Goal: Leave review/rating: Leave review/rating

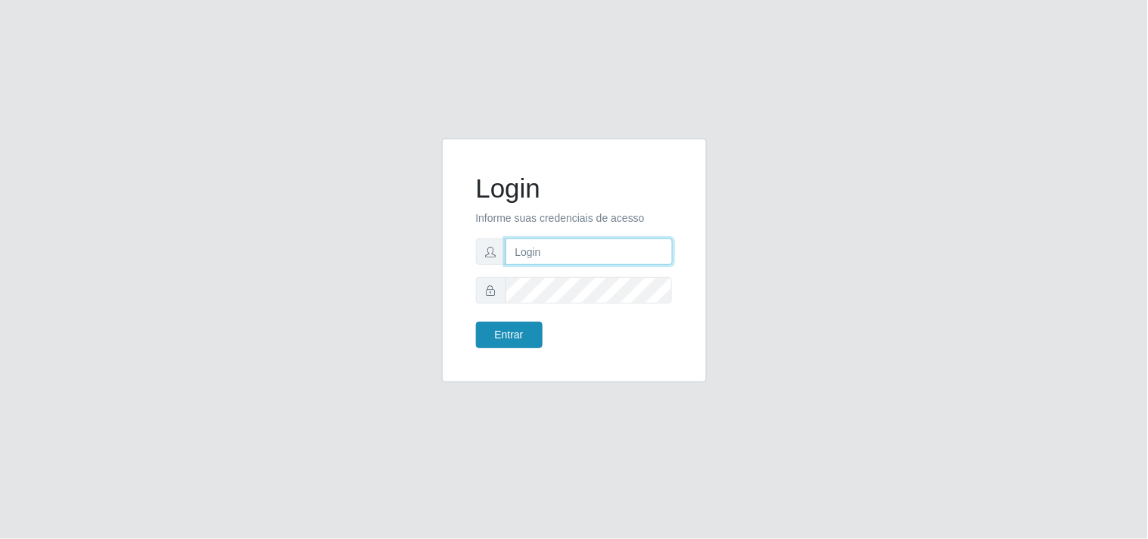
type input "[EMAIL_ADDRESS][DOMAIN_NAME]"
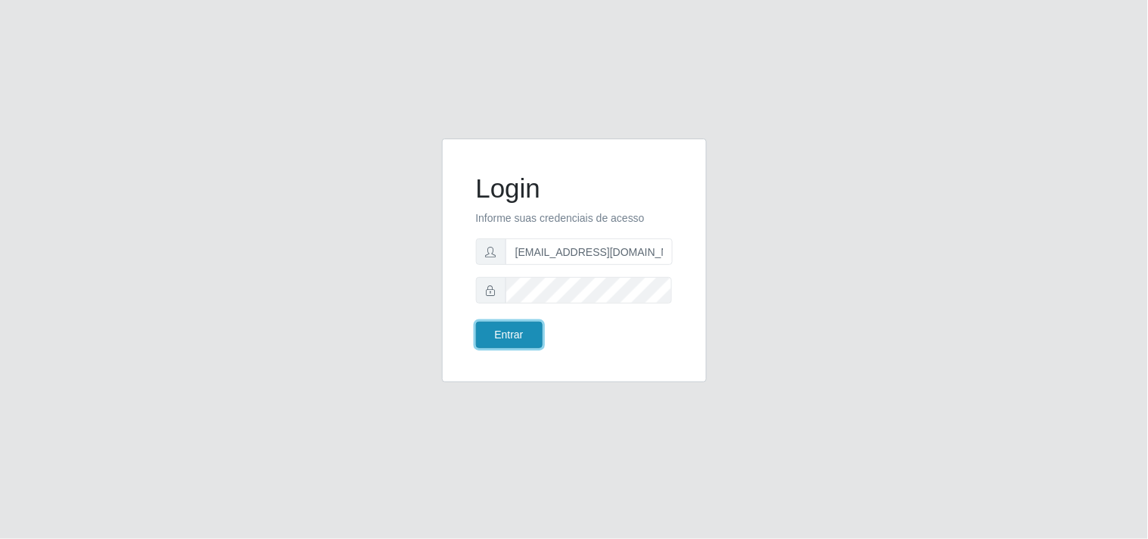
click at [520, 333] on button "Entrar" at bounding box center [509, 335] width 67 height 26
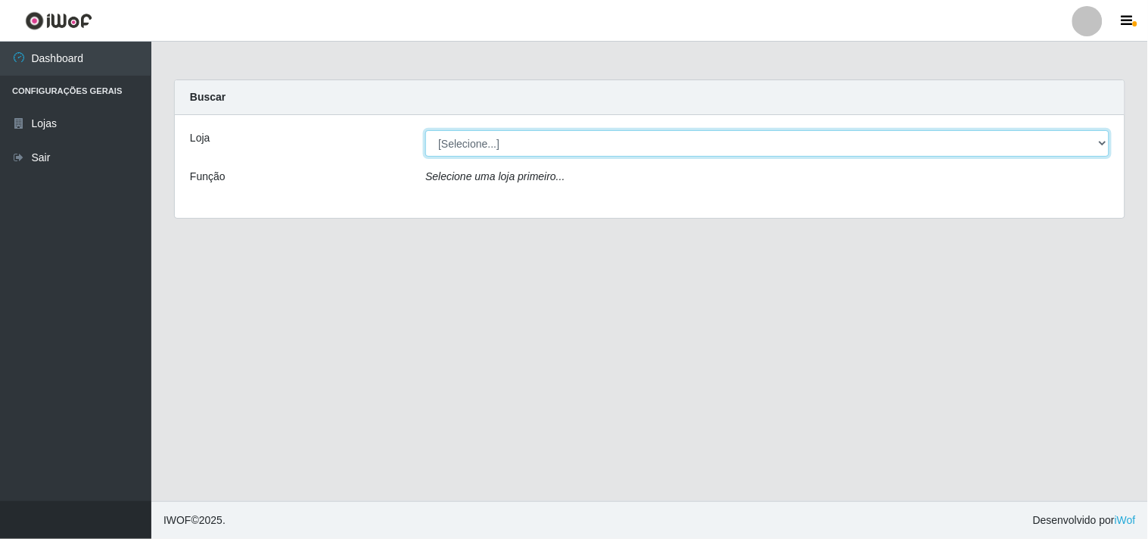
click at [947, 136] on select "[Selecione...] Hiper Queiroz - [GEOGRAPHIC_DATA]" at bounding box center [767, 143] width 684 height 26
select select "514"
click at [425, 130] on select "[Selecione...] Hiper Queiroz - [GEOGRAPHIC_DATA]" at bounding box center [767, 143] width 684 height 26
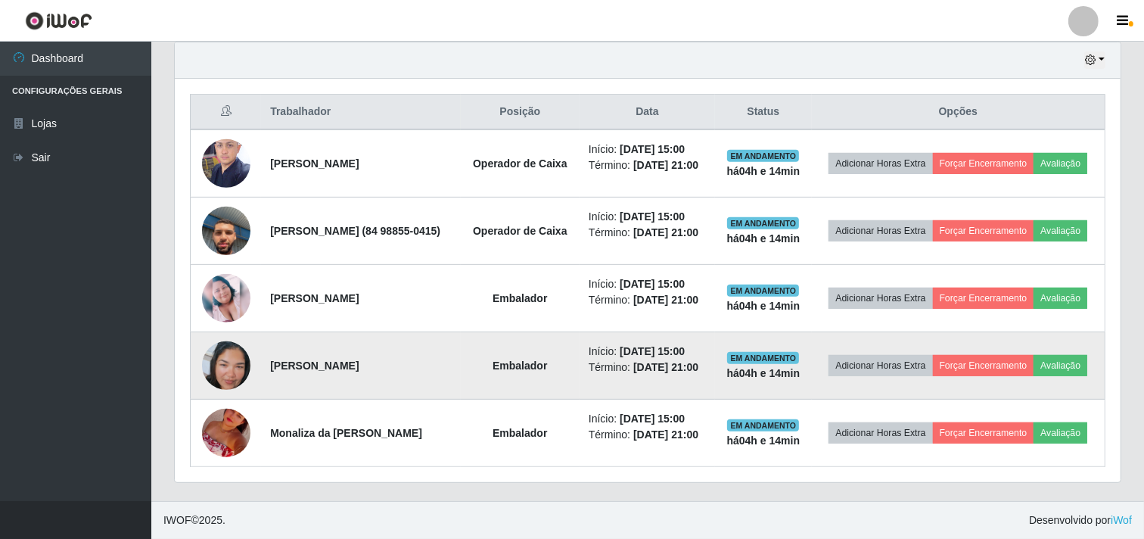
scroll to position [588, 0]
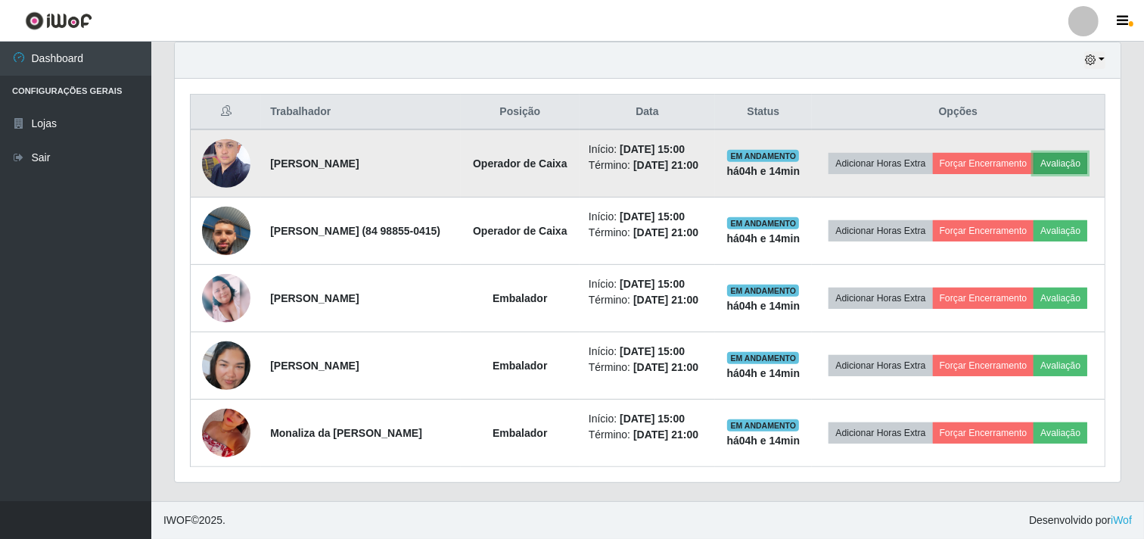
click at [1034, 153] on button "Avaliação" at bounding box center [1061, 163] width 54 height 21
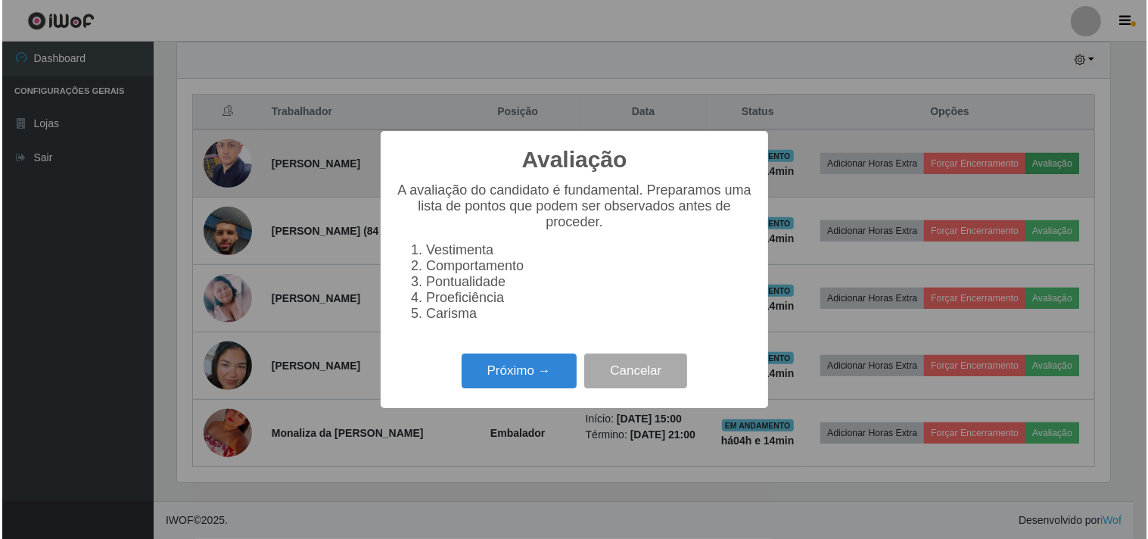
scroll to position [313, 936]
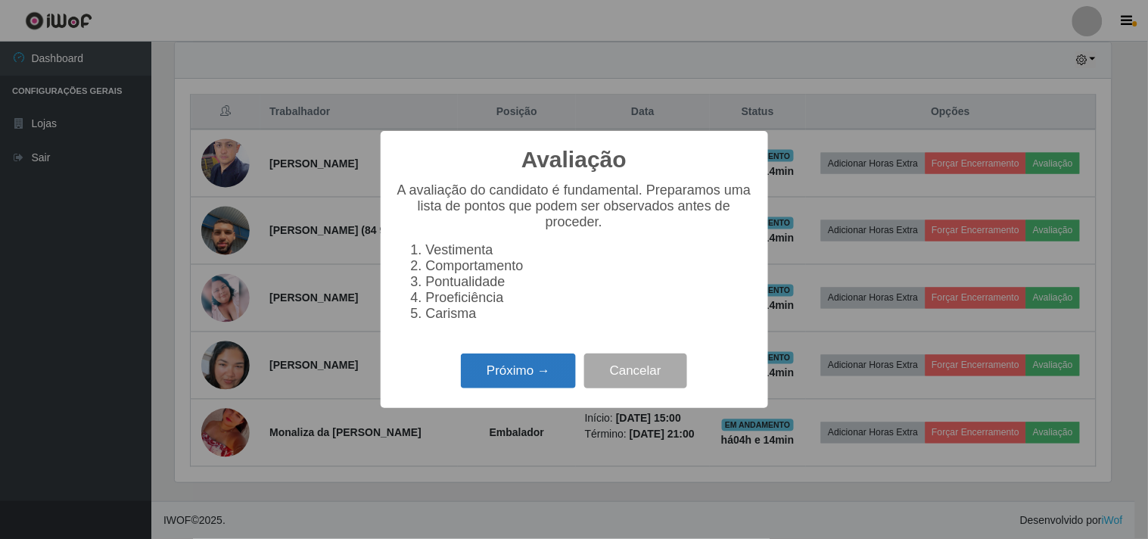
click at [512, 360] on button "Próximo →" at bounding box center [518, 371] width 115 height 36
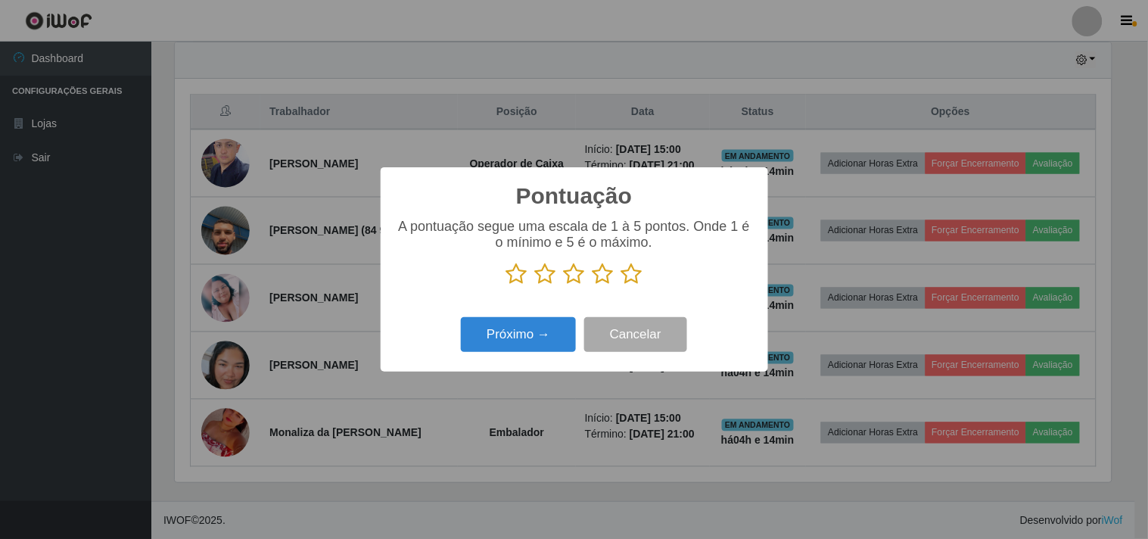
click at [626, 273] on icon at bounding box center [631, 274] width 21 height 23
click at [621, 285] on input "radio" at bounding box center [621, 285] width 0 height 0
click at [546, 341] on button "Próximo →" at bounding box center [518, 335] width 115 height 36
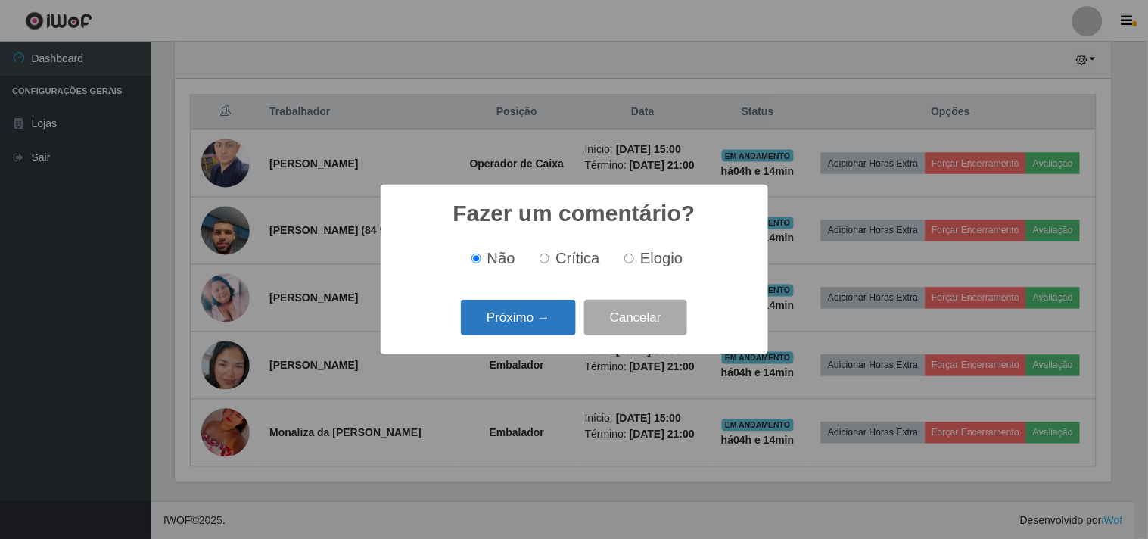
click at [546, 327] on button "Próximo →" at bounding box center [518, 318] width 115 height 36
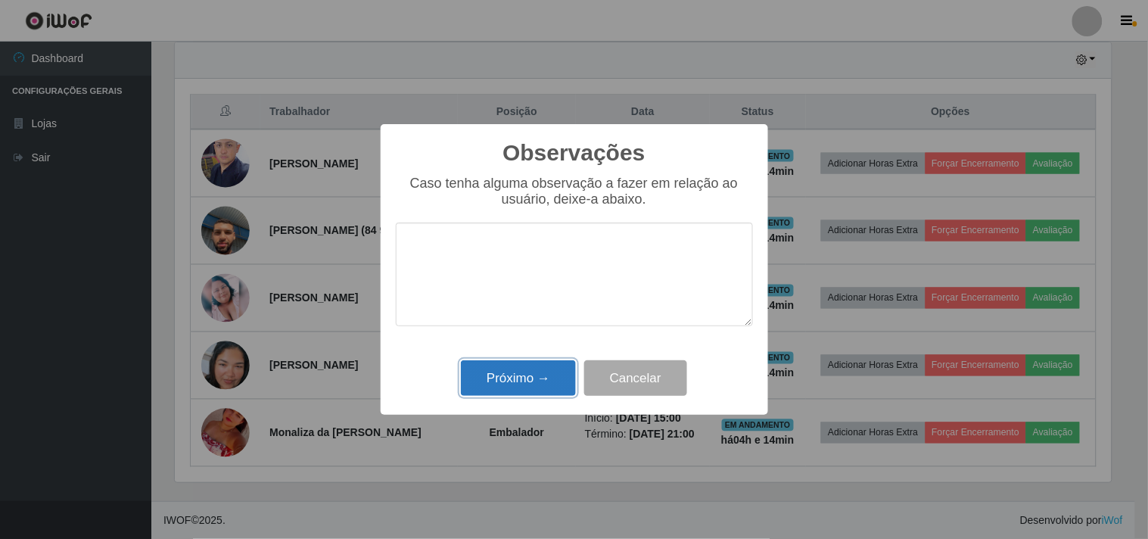
click at [539, 378] on button "Próximo →" at bounding box center [518, 378] width 115 height 36
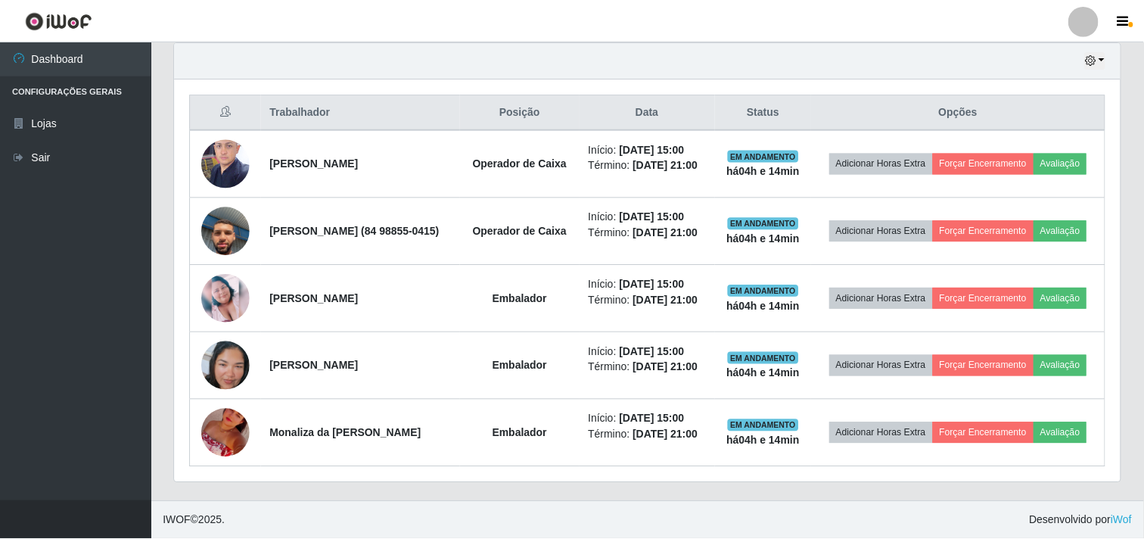
scroll to position [313, 946]
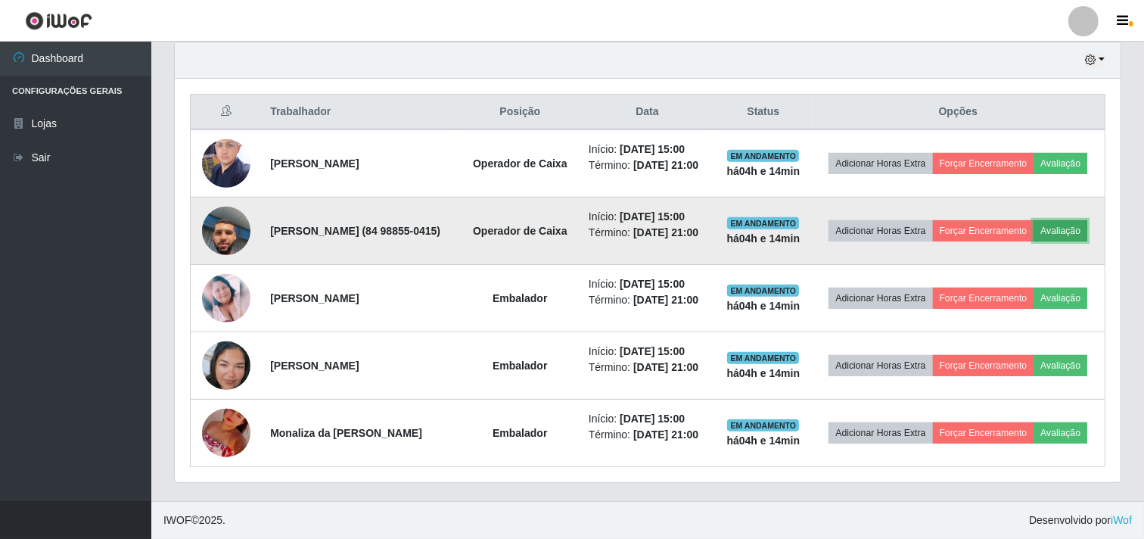
click at [1034, 220] on button "Avaliação" at bounding box center [1061, 230] width 54 height 21
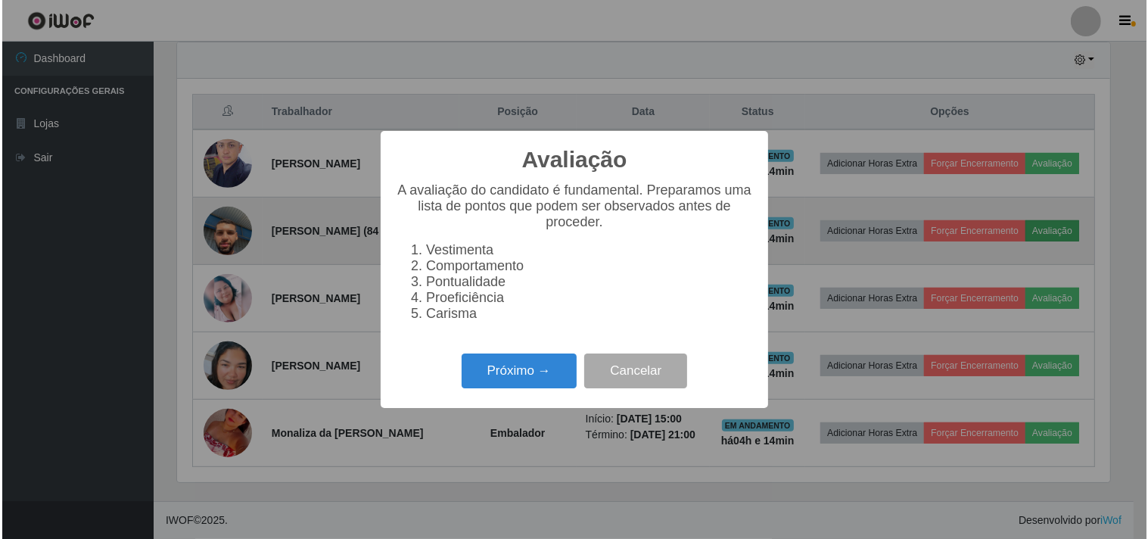
scroll to position [313, 936]
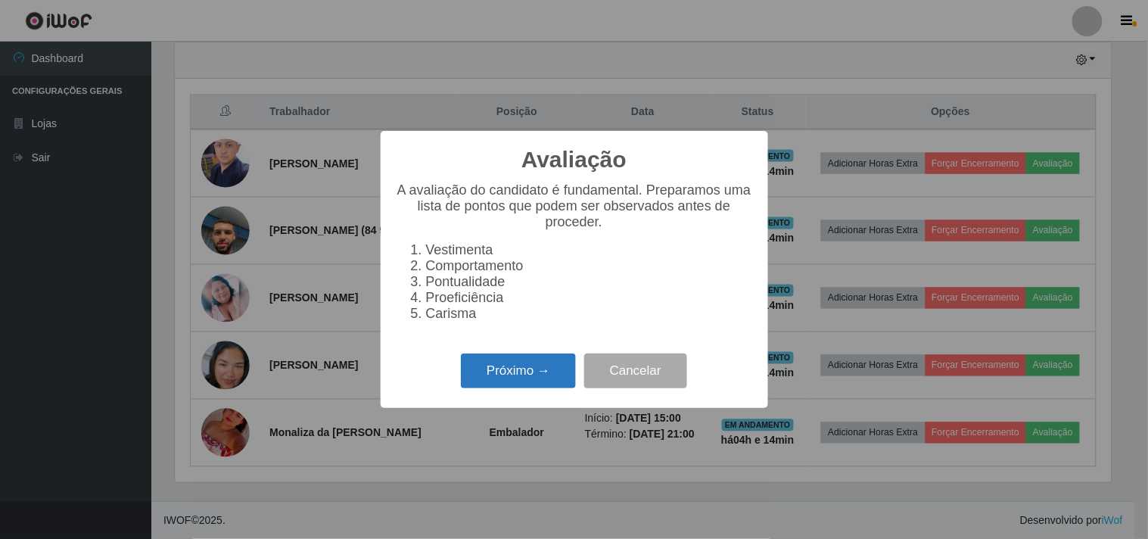
drag, startPoint x: 542, startPoint y: 353, endPoint x: 528, endPoint y: 375, distance: 25.2
click at [534, 367] on div "Avaliação × A avaliação do candidato é fundamental. Preparamos uma lista de pon…" at bounding box center [574, 269] width 387 height 276
click at [528, 375] on button "Próximo →" at bounding box center [518, 371] width 115 height 36
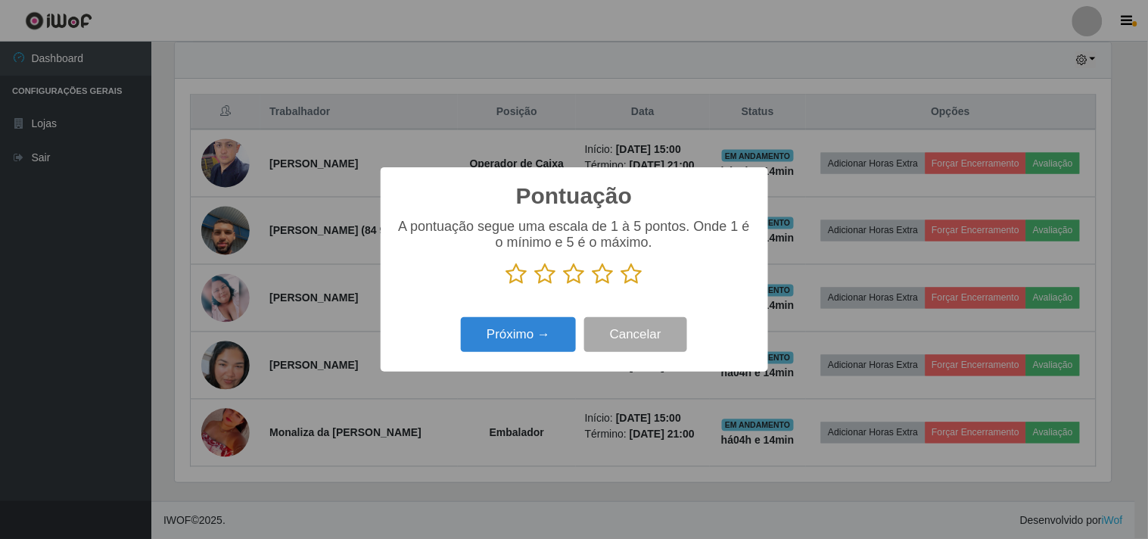
click at [625, 276] on icon at bounding box center [631, 274] width 21 height 23
click at [621, 285] on input "radio" at bounding box center [621, 285] width 0 height 0
click at [553, 339] on button "Próximo →" at bounding box center [518, 335] width 115 height 36
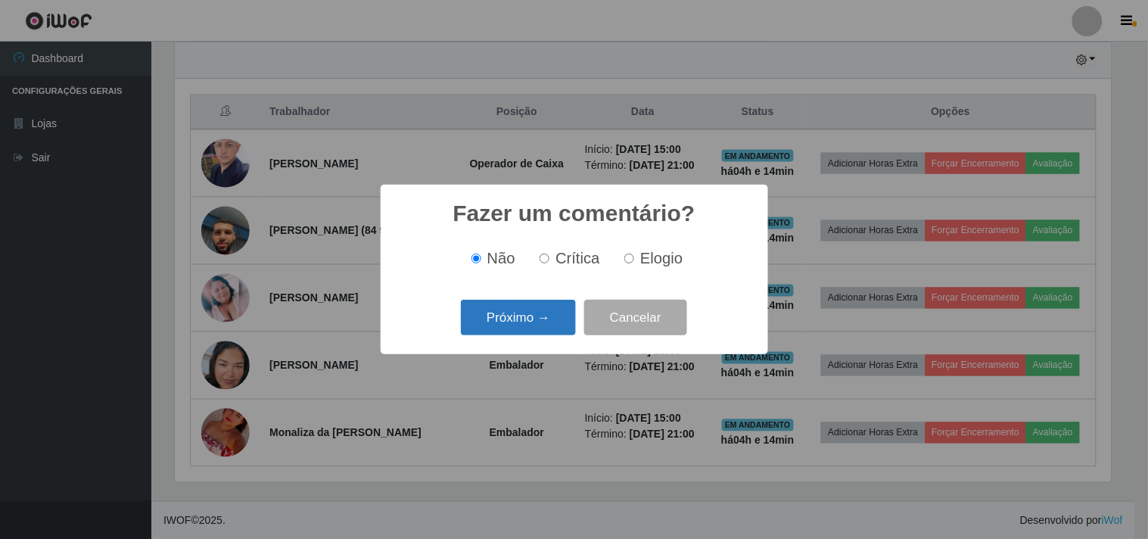
click at [553, 333] on button "Próximo →" at bounding box center [518, 318] width 115 height 36
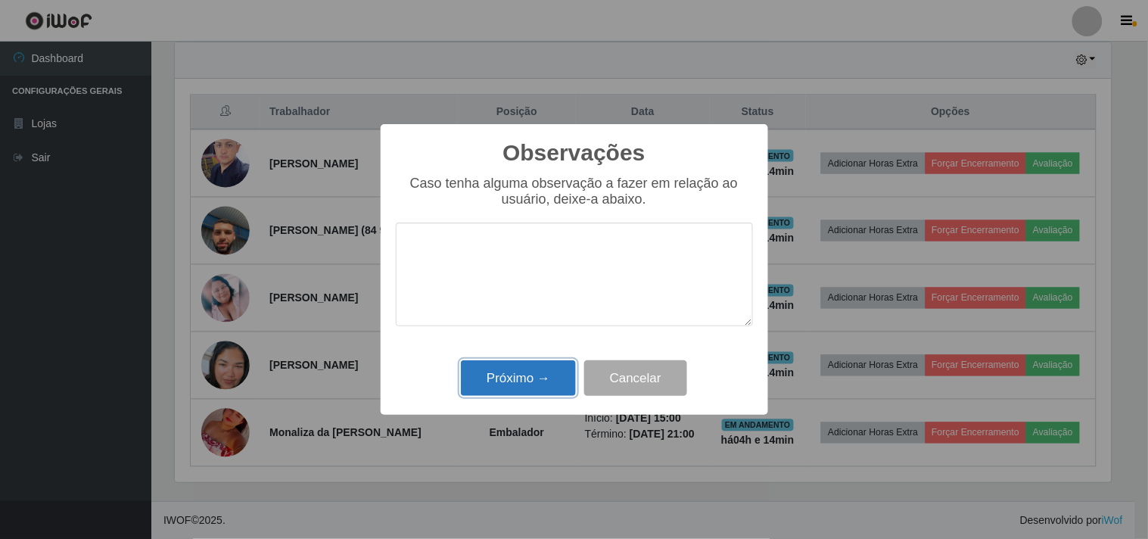
click at [532, 372] on button "Próximo →" at bounding box center [518, 378] width 115 height 36
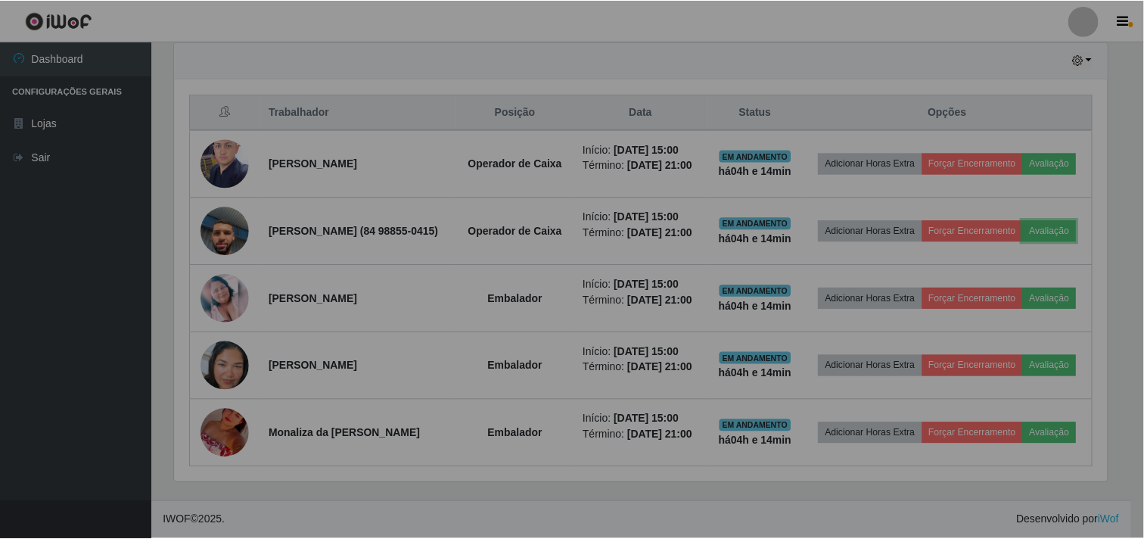
scroll to position [313, 946]
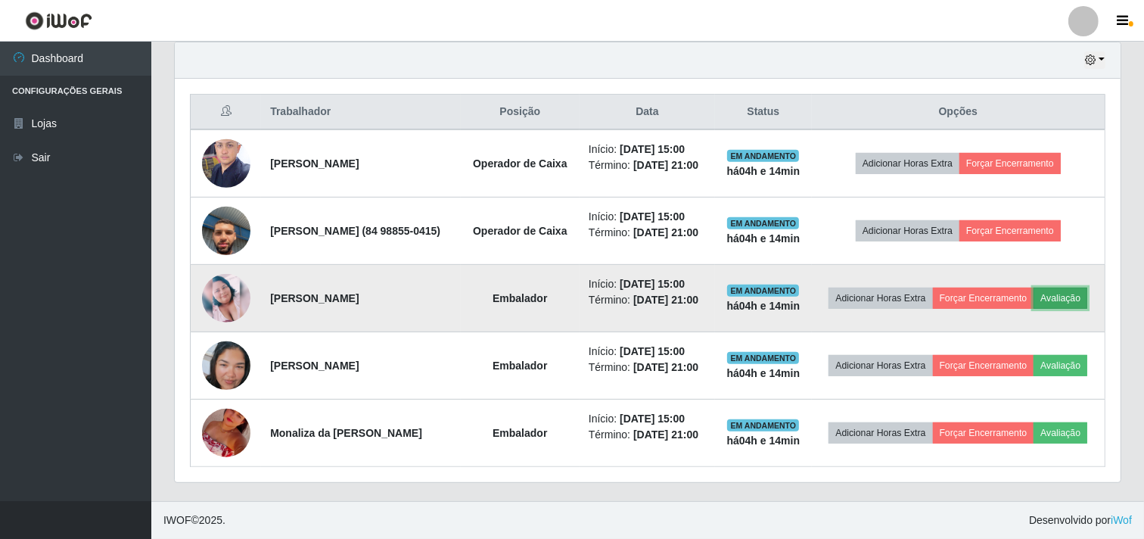
click at [1034, 288] on button "Avaliação" at bounding box center [1061, 298] width 54 height 21
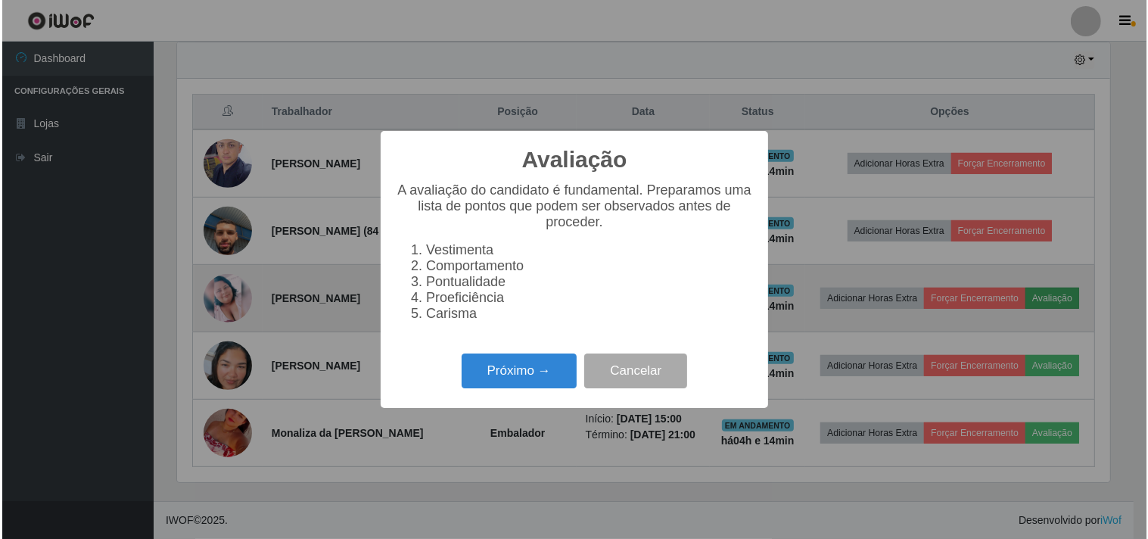
scroll to position [313, 936]
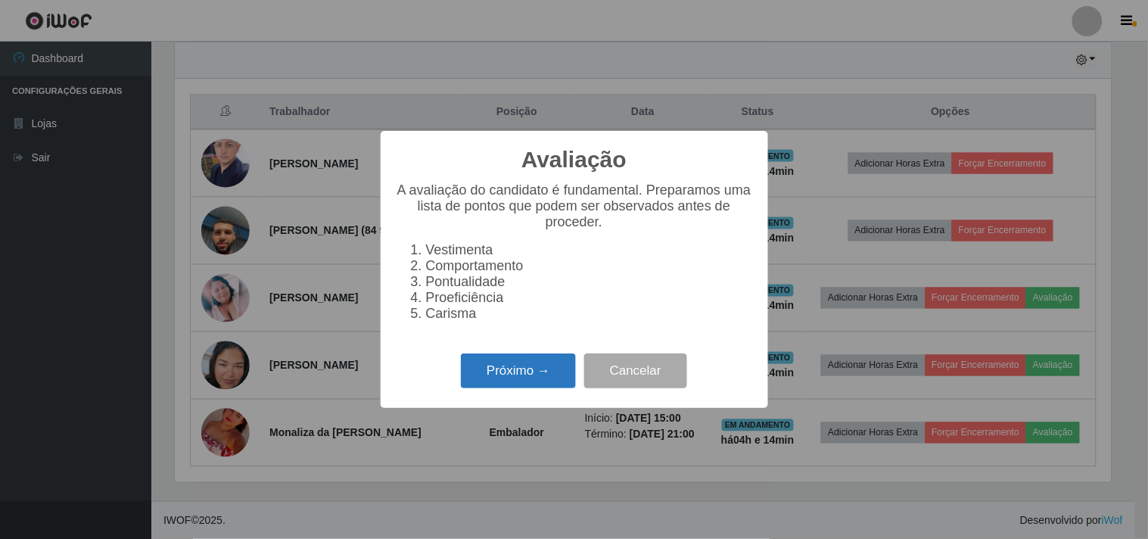
click at [559, 373] on button "Próximo →" at bounding box center [518, 371] width 115 height 36
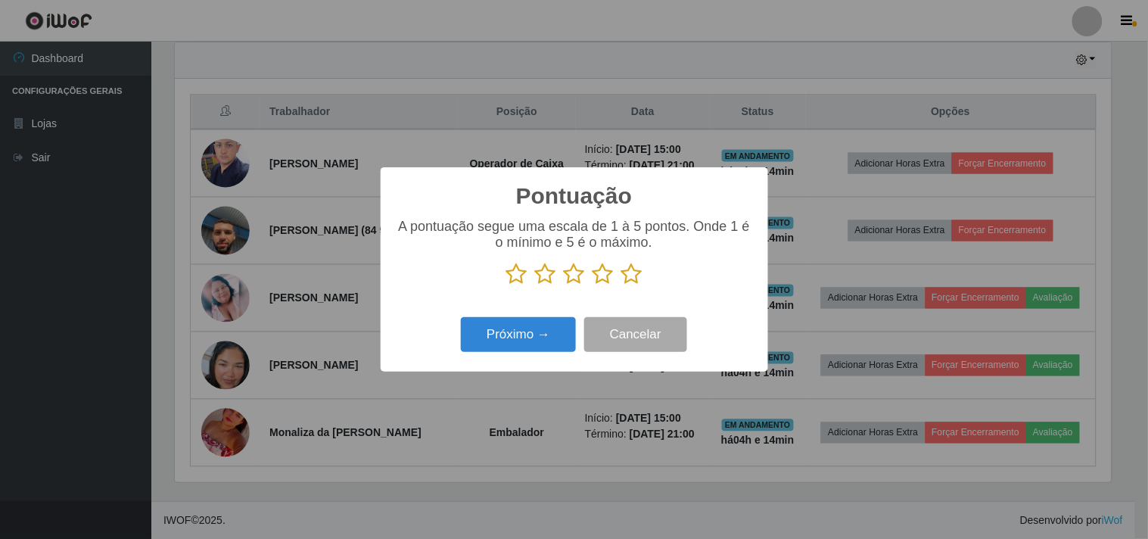
scroll to position [756501, 755878]
click at [619, 274] on p at bounding box center [574, 274] width 357 height 23
click at [648, 282] on p at bounding box center [574, 274] width 357 height 23
click at [642, 282] on p at bounding box center [574, 274] width 357 height 23
click at [636, 279] on icon at bounding box center [631, 274] width 21 height 23
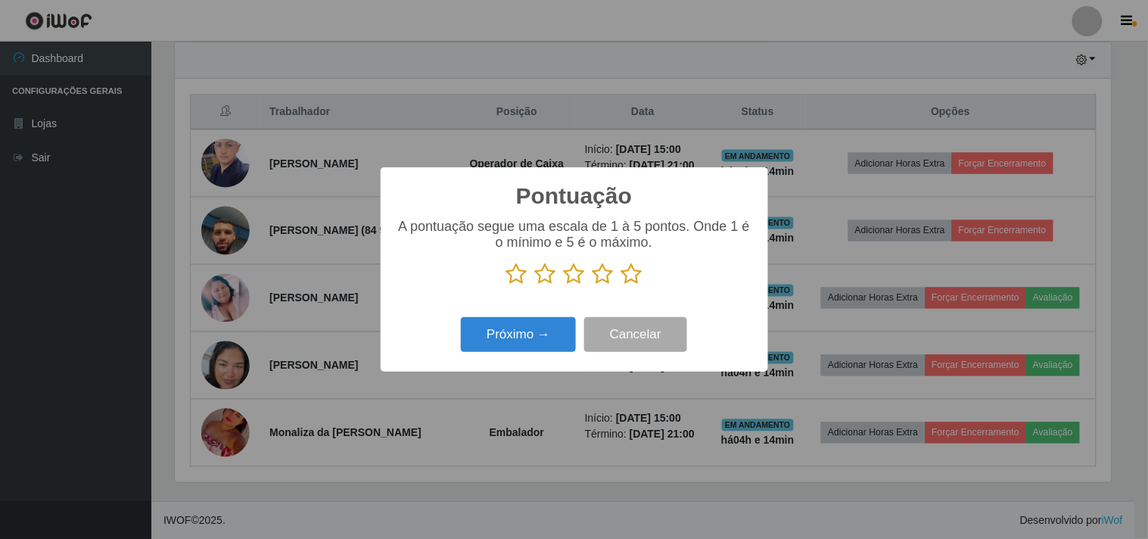
click at [621, 285] on input "radio" at bounding box center [621, 285] width 0 height 0
click at [550, 328] on button "Próximo →" at bounding box center [518, 335] width 115 height 36
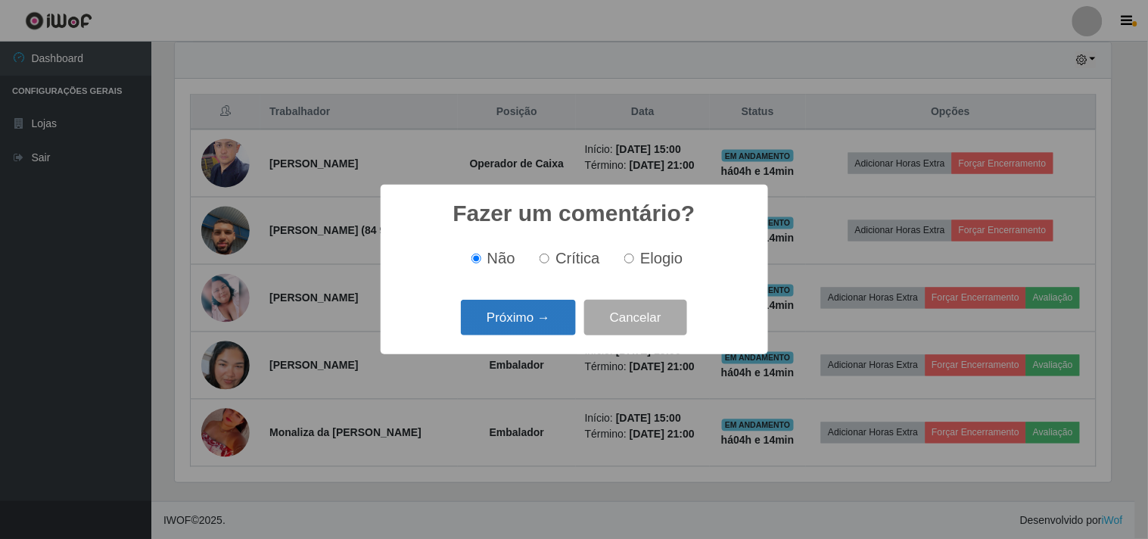
click at [563, 320] on button "Próximo →" at bounding box center [518, 318] width 115 height 36
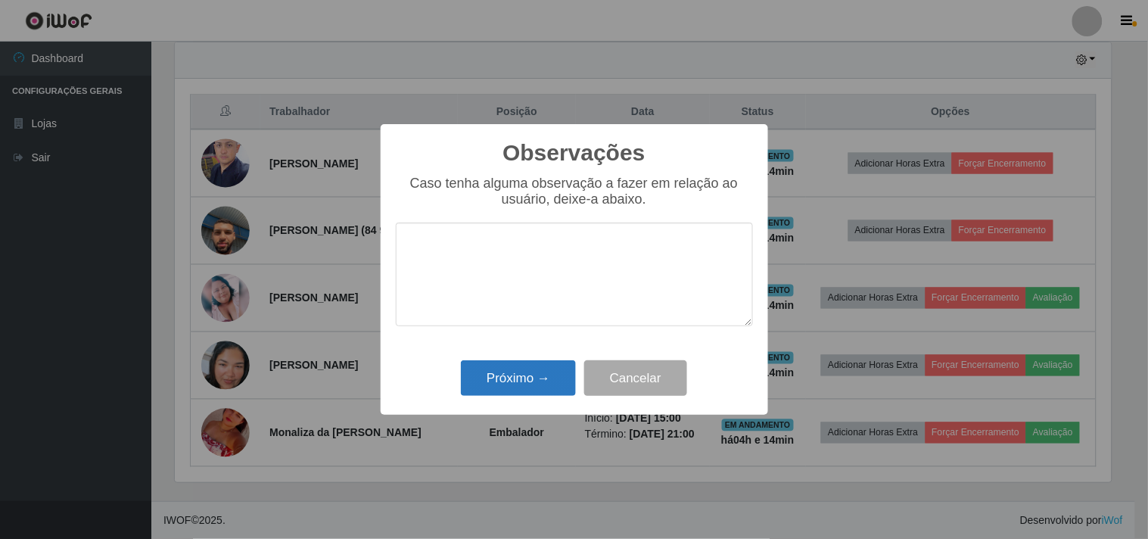
drag, startPoint x: 563, startPoint y: 356, endPoint x: 563, endPoint y: 366, distance: 9.8
click at [563, 359] on div "Observações × Caso tenha alguma observação a fazer em relação ao usuário, deixe…" at bounding box center [574, 269] width 387 height 291
click at [562, 369] on button "Próximo →" at bounding box center [518, 378] width 115 height 36
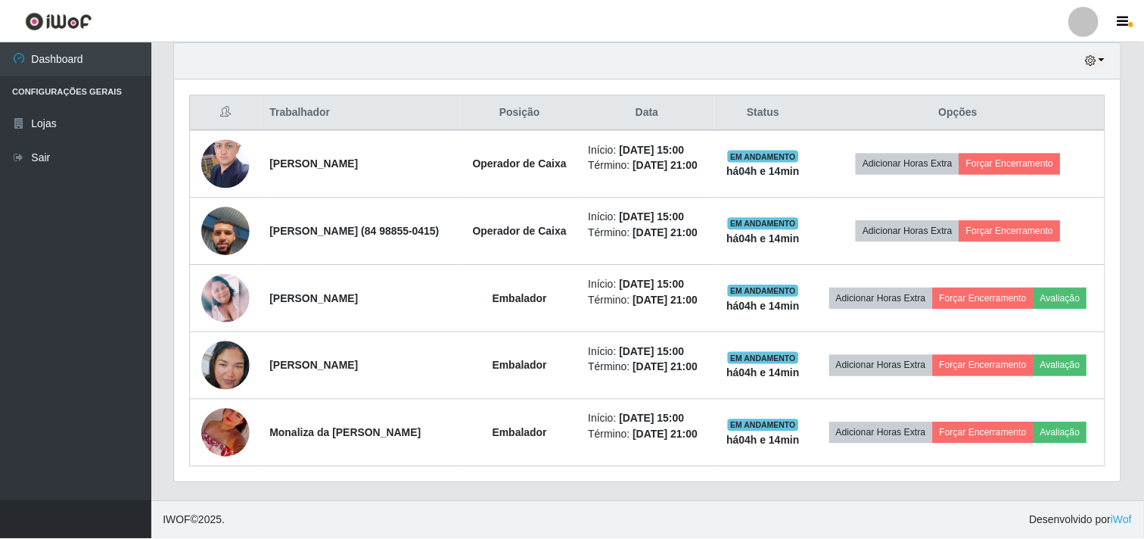
scroll to position [313, 946]
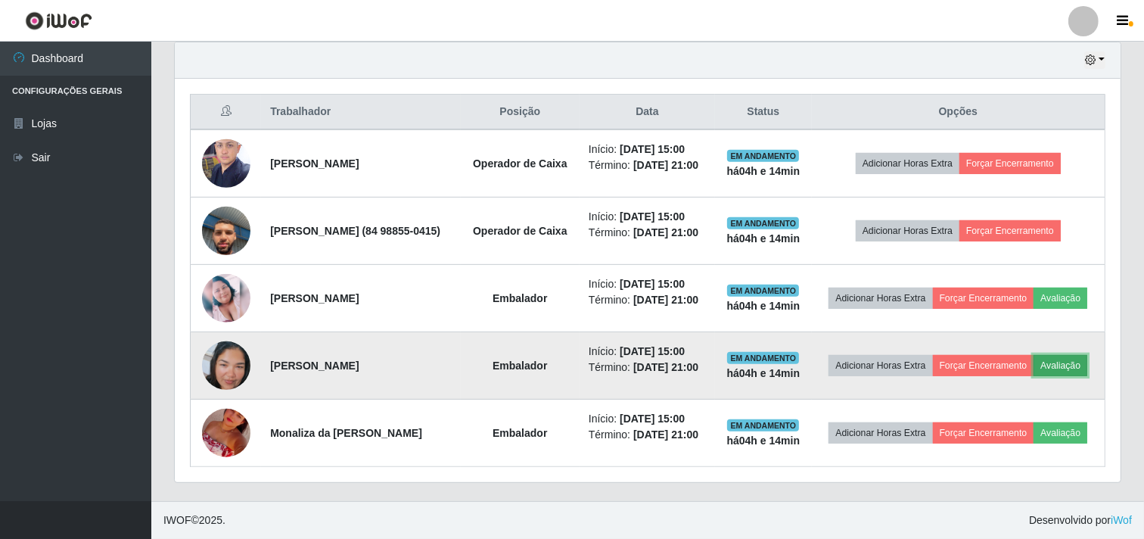
click at [1034, 359] on button "Avaliação" at bounding box center [1061, 365] width 54 height 21
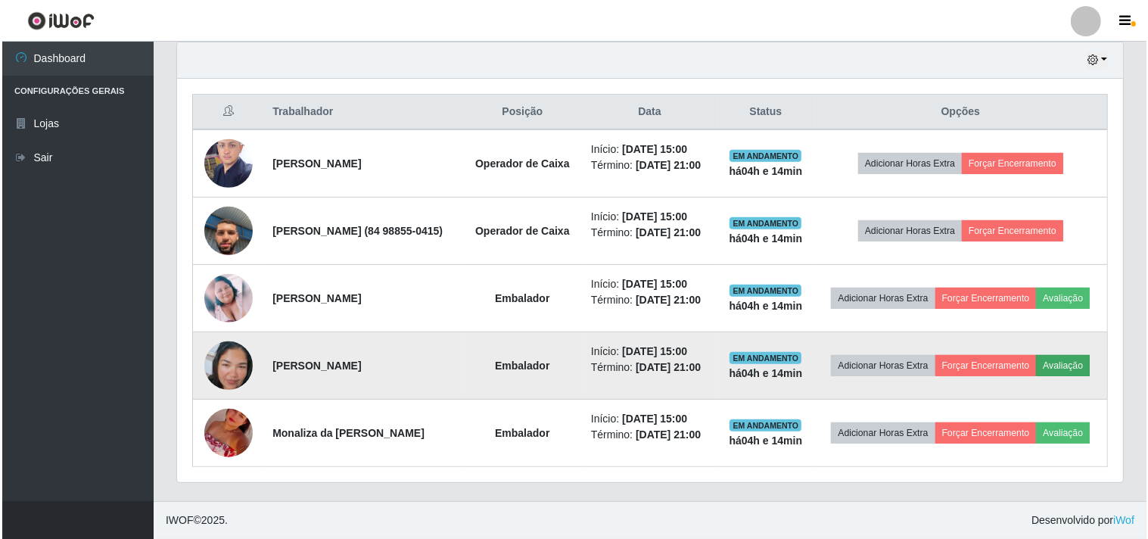
scroll to position [313, 936]
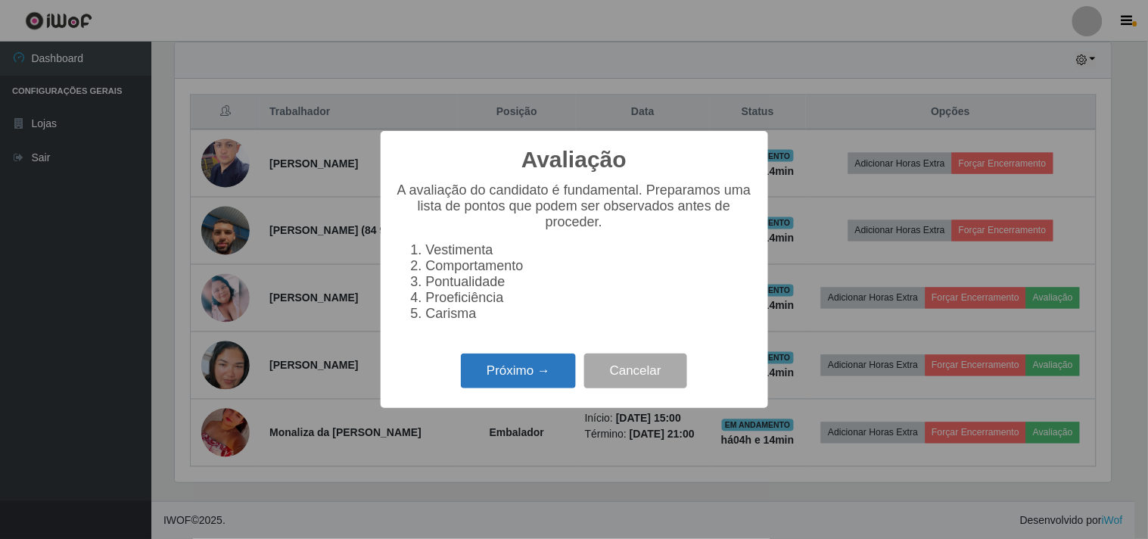
click at [501, 387] on button "Próximo →" at bounding box center [518, 371] width 115 height 36
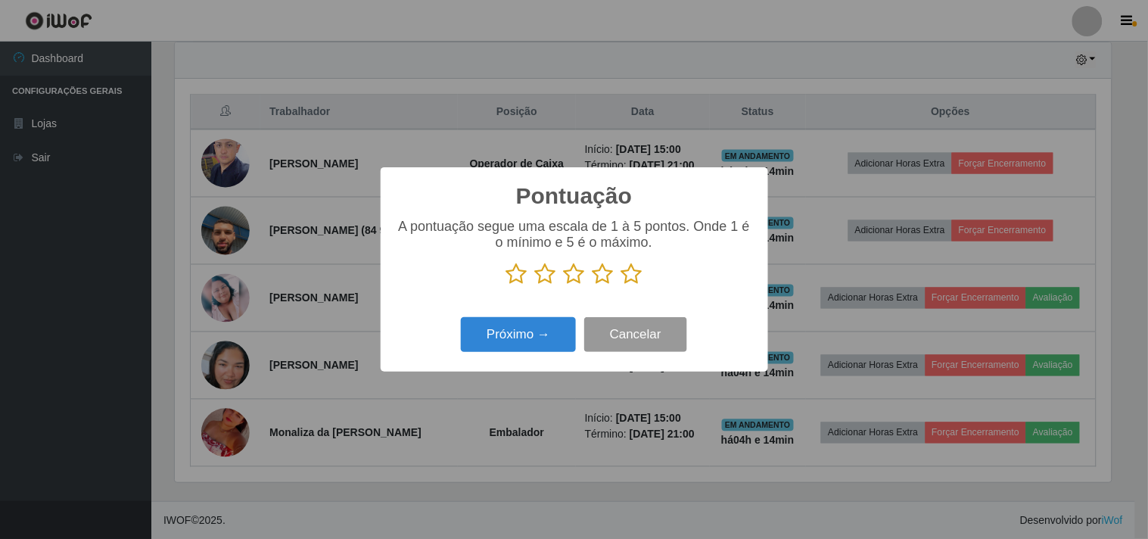
scroll to position [756501, 755878]
click at [628, 280] on icon at bounding box center [631, 274] width 21 height 23
click at [621, 285] on input "radio" at bounding box center [621, 285] width 0 height 0
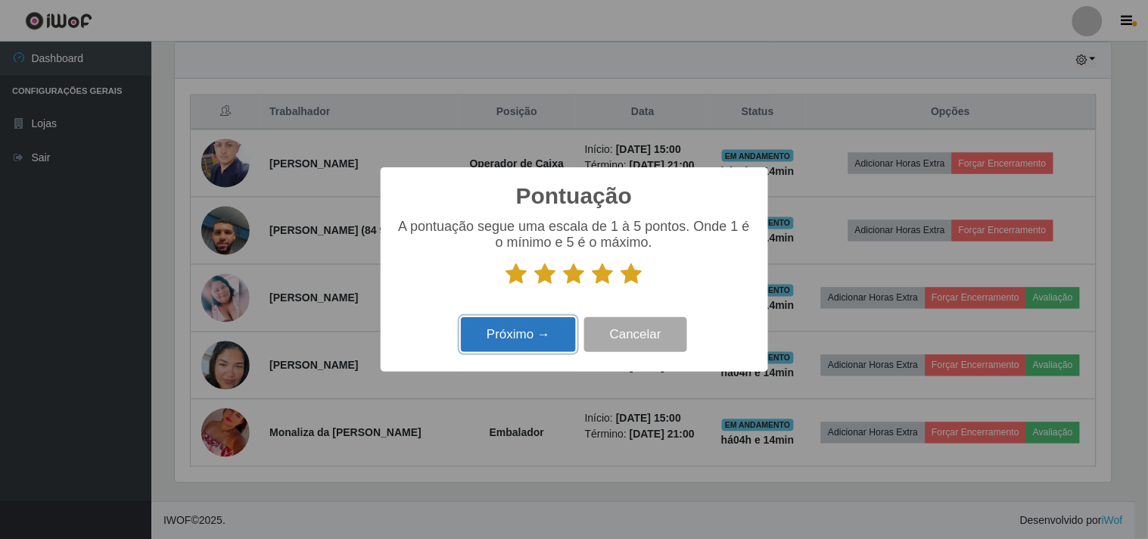
click at [539, 343] on button "Próximo →" at bounding box center [518, 335] width 115 height 36
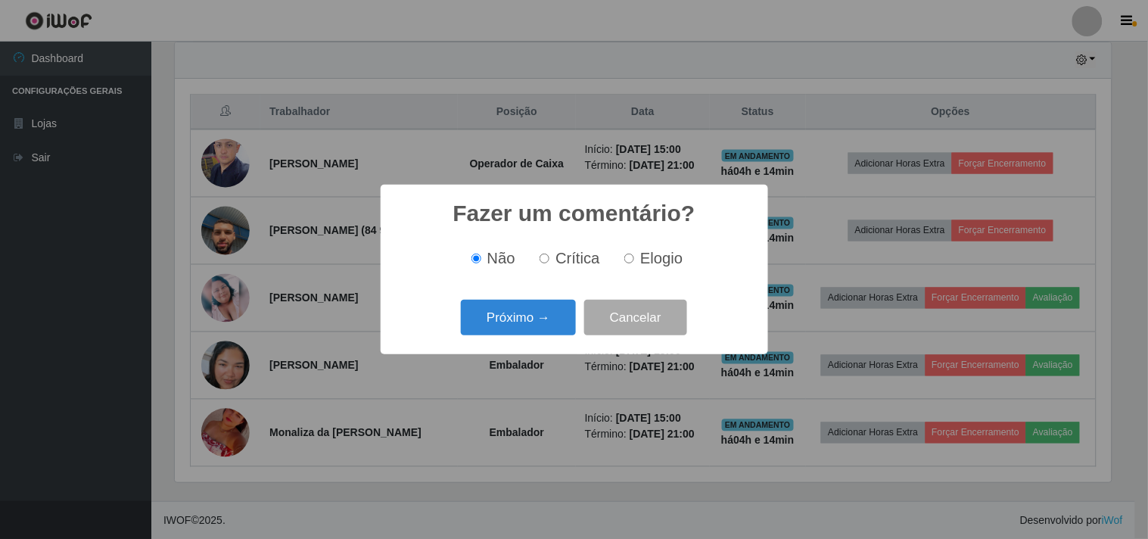
click at [536, 342] on div "Fazer um comentário? × Não Crítica Elogio Próximo → Cancelar" at bounding box center [574, 270] width 387 height 170
click at [543, 335] on button "Próximo →" at bounding box center [518, 318] width 115 height 36
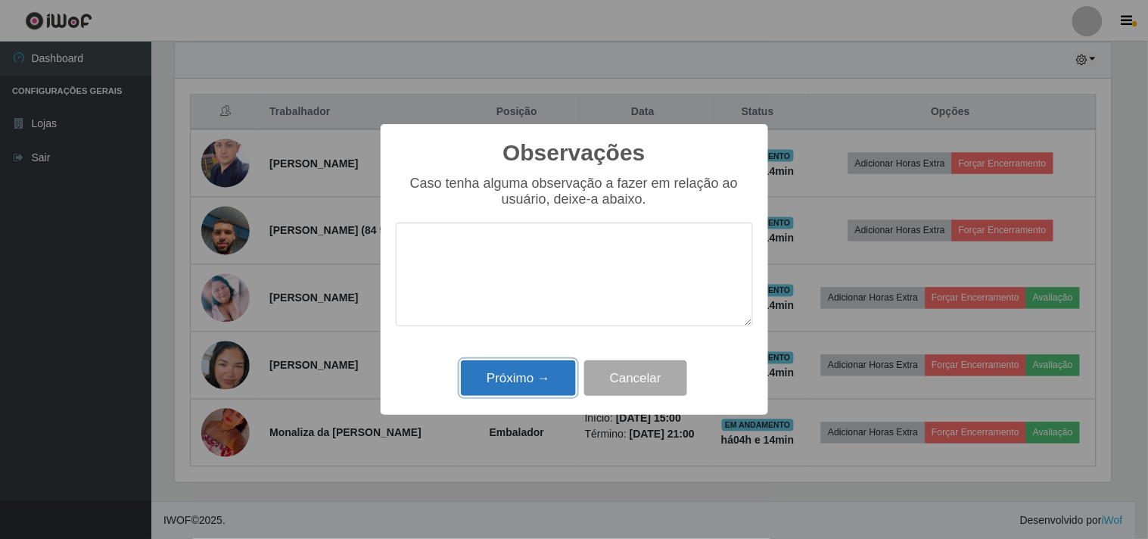
click at [534, 369] on button "Próximo →" at bounding box center [518, 378] width 115 height 36
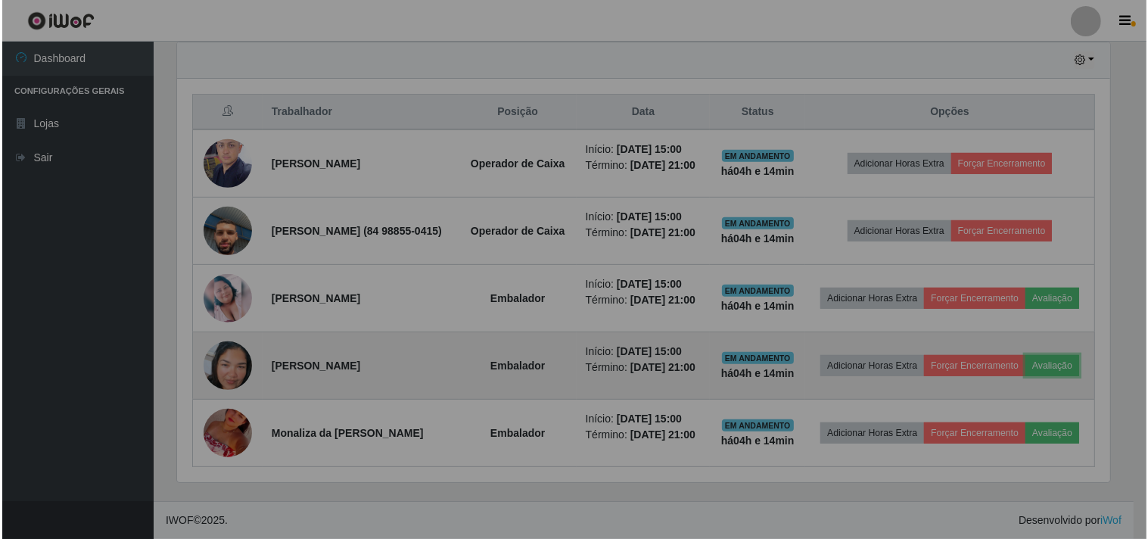
scroll to position [313, 946]
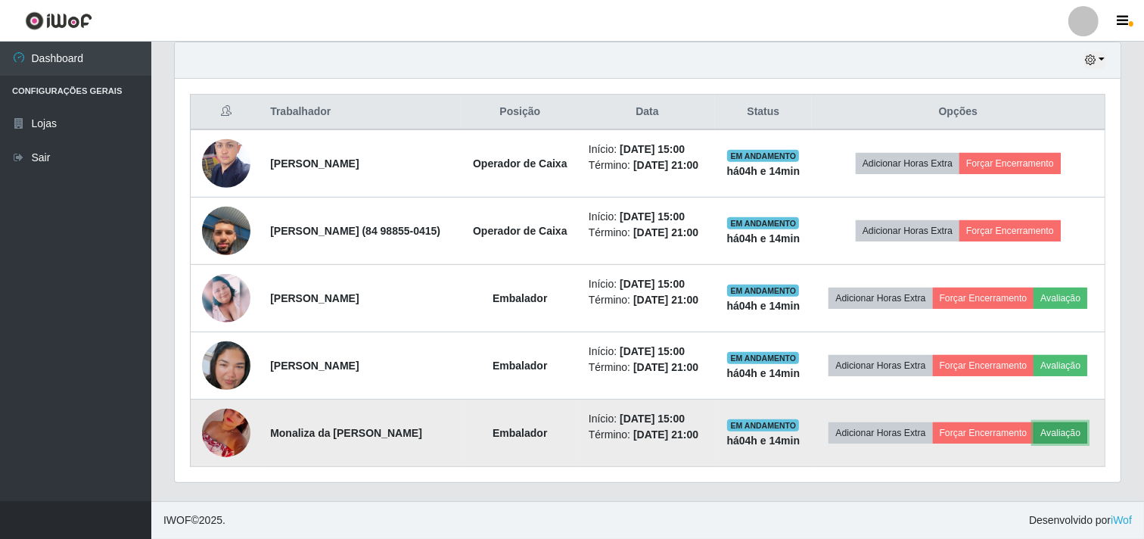
click at [1034, 434] on button "Avaliação" at bounding box center [1061, 432] width 54 height 21
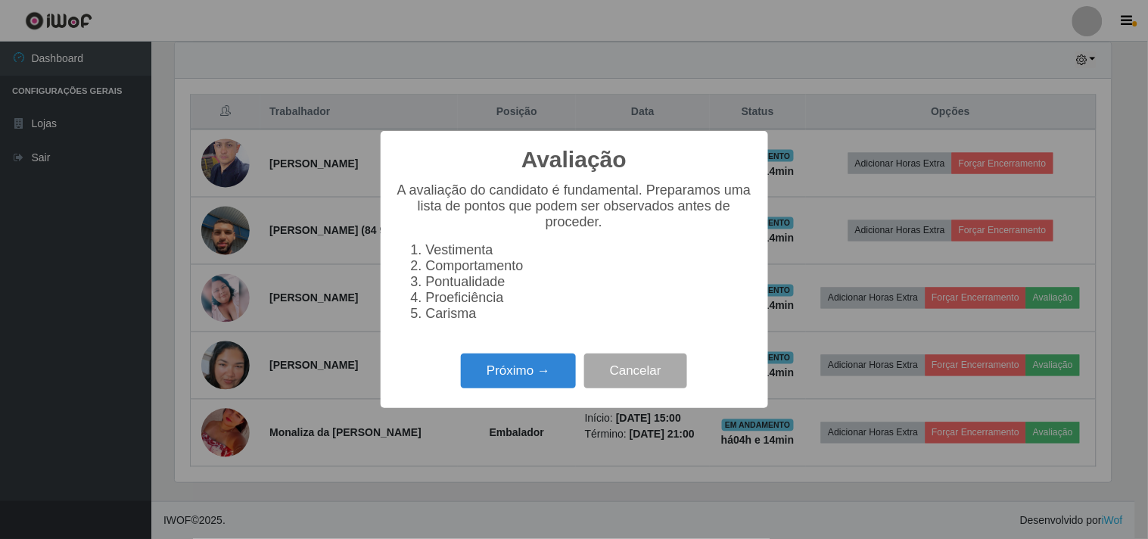
scroll to position [313, 936]
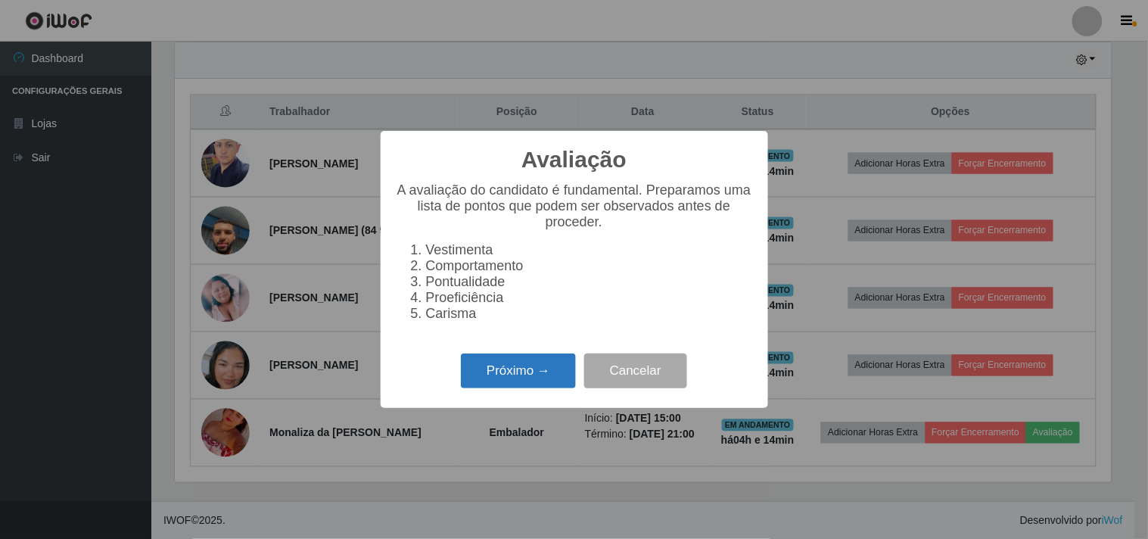
click at [556, 372] on button "Próximo →" at bounding box center [518, 371] width 115 height 36
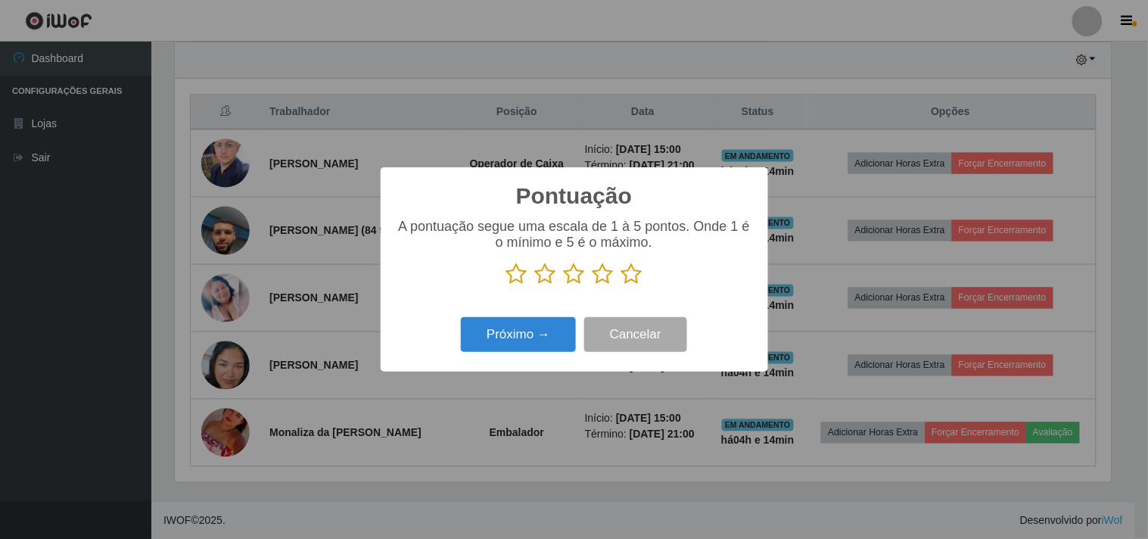
click at [641, 285] on icon at bounding box center [631, 274] width 21 height 23
click at [621, 285] on input "radio" at bounding box center [621, 285] width 0 height 0
click at [555, 322] on button "Próximo →" at bounding box center [518, 335] width 115 height 36
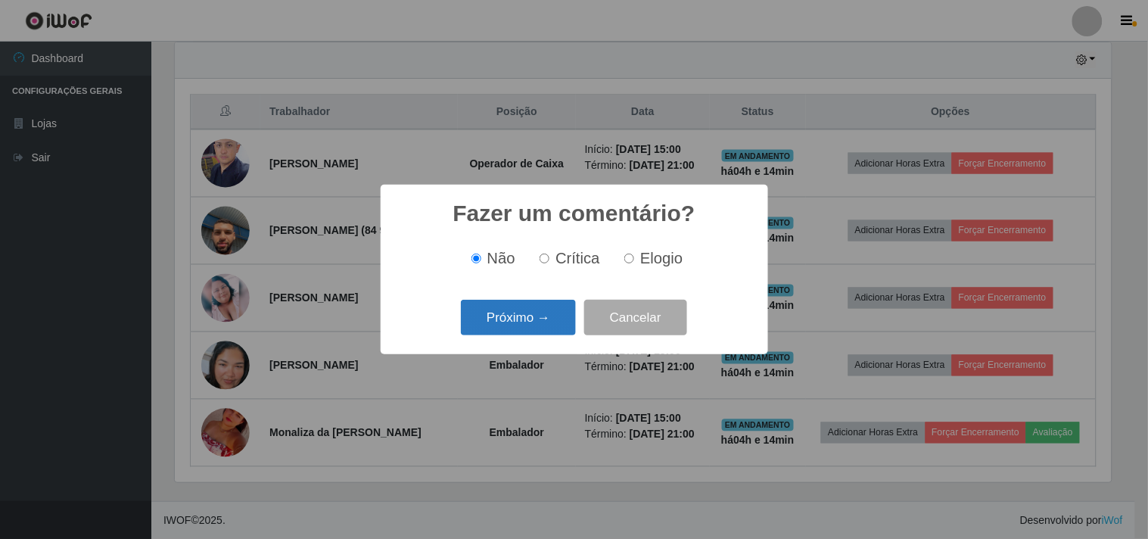
click at [493, 329] on button "Próximo →" at bounding box center [518, 318] width 115 height 36
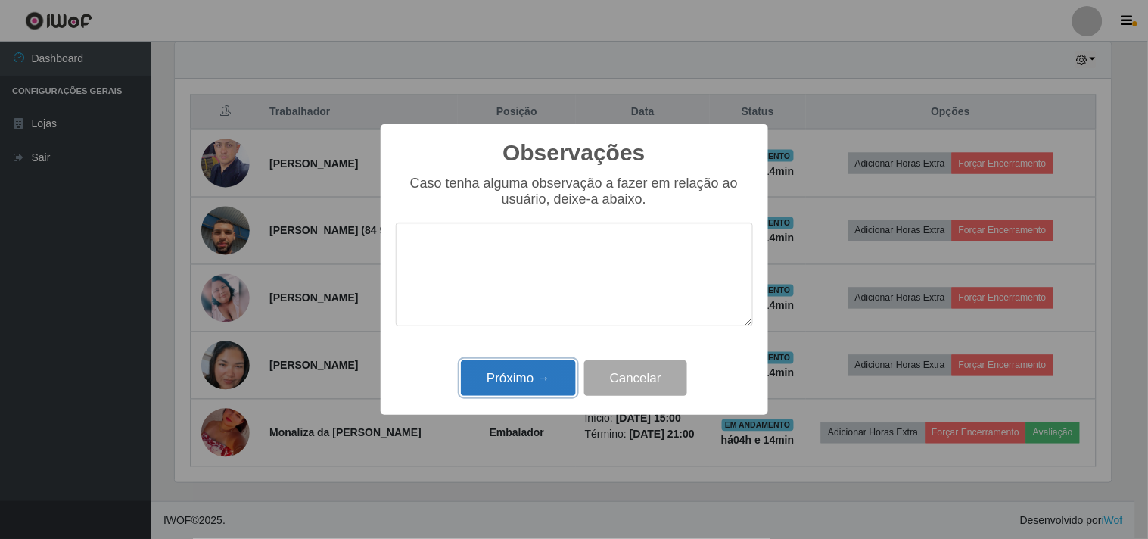
click at [536, 378] on button "Próximo →" at bounding box center [518, 378] width 115 height 36
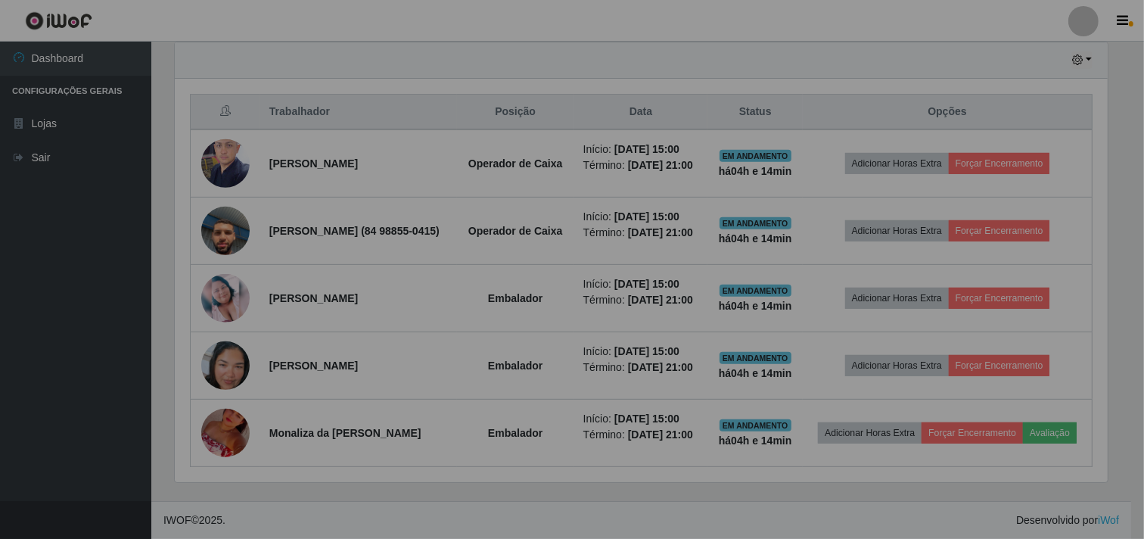
scroll to position [0, 0]
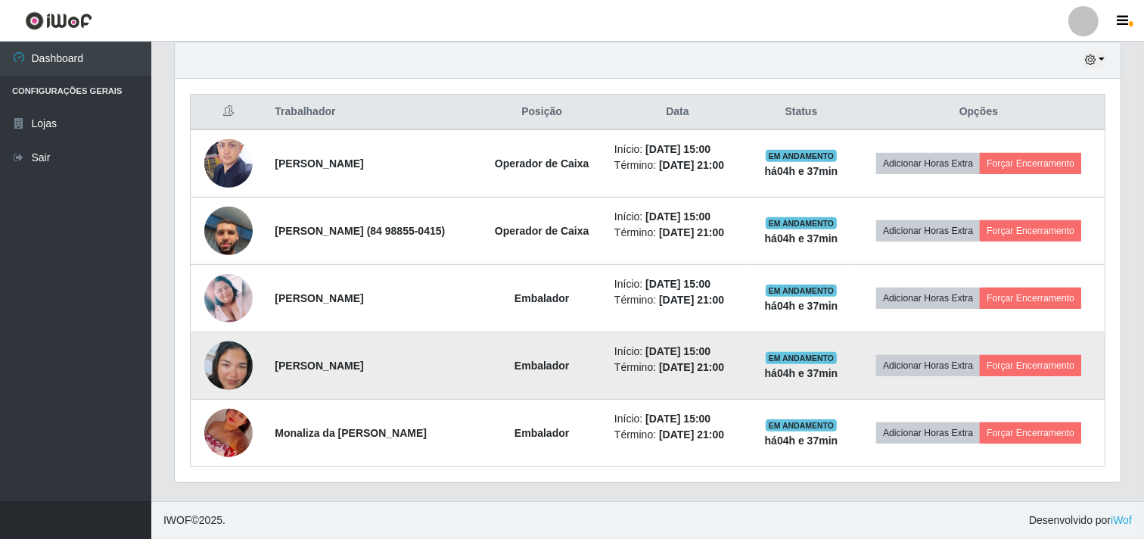
drag, startPoint x: 622, startPoint y: 368, endPoint x: 609, endPoint y: 372, distance: 13.4
click at [605, 372] on td "Embalador" at bounding box center [541, 365] width 127 height 67
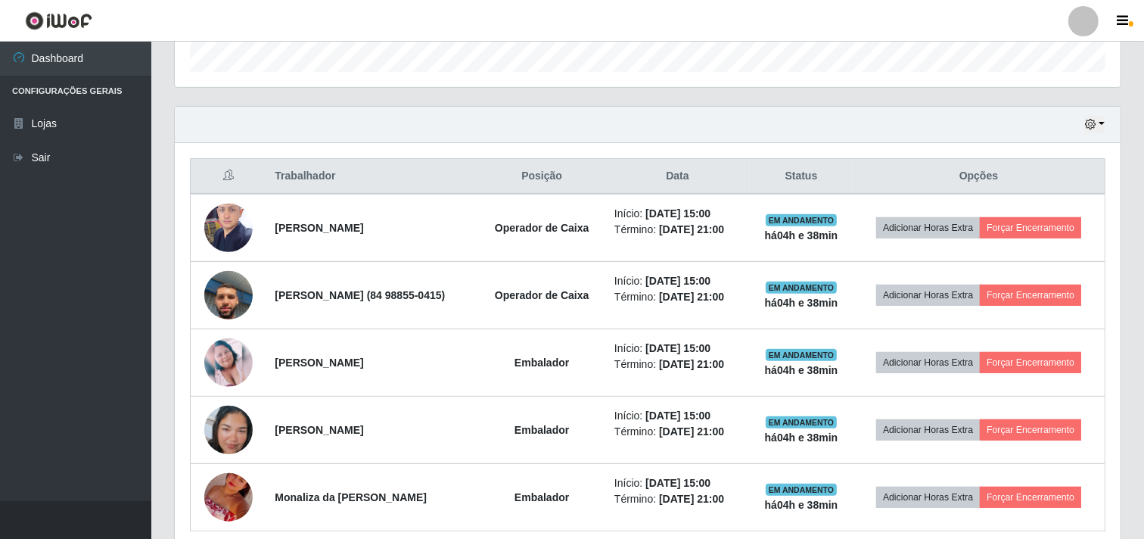
scroll to position [254, 0]
